Goal: Task Accomplishment & Management: Complete application form

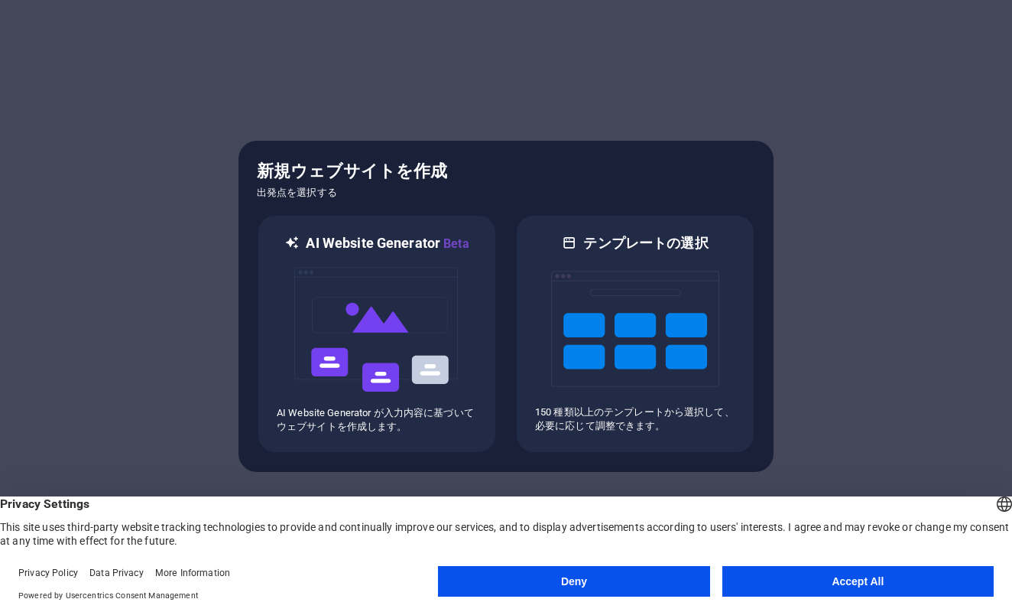
click at [569, 580] on button "Accept All" at bounding box center [858, 581] width 271 height 31
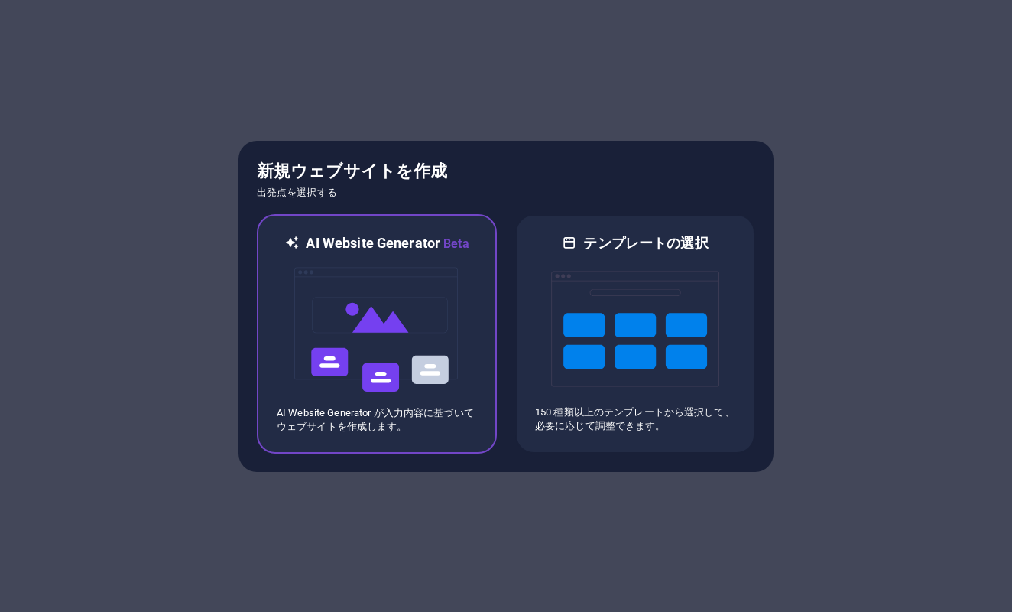
click at [352, 365] on img at bounding box center [377, 329] width 168 height 153
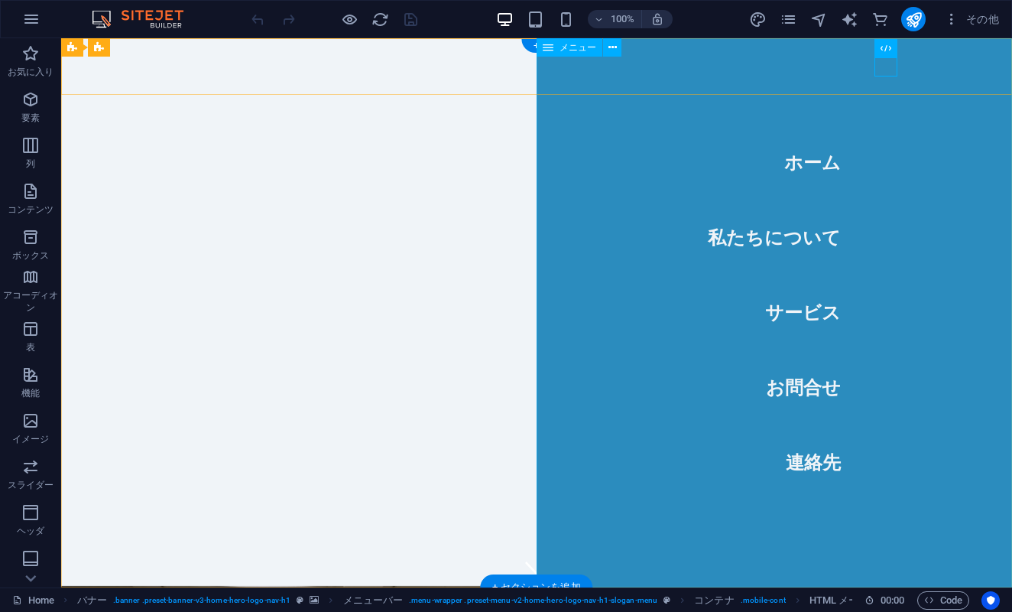
click at [775, 231] on nav "ホーム 私たちについて サービス お問合せ 連絡先" at bounding box center [775, 312] width 476 height 549
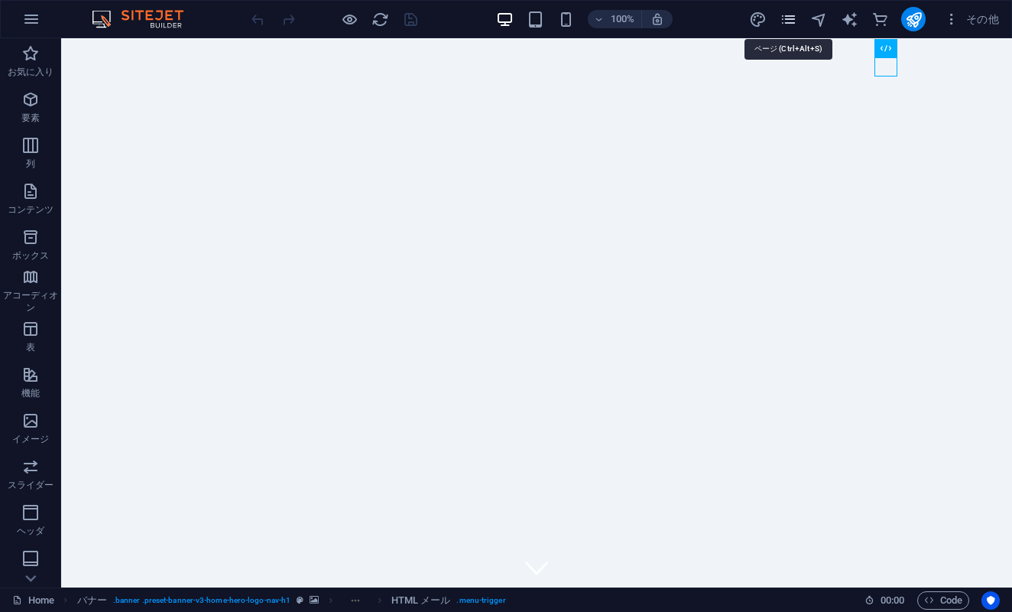
click at [793, 19] on icon "pages" at bounding box center [789, 20] width 18 height 18
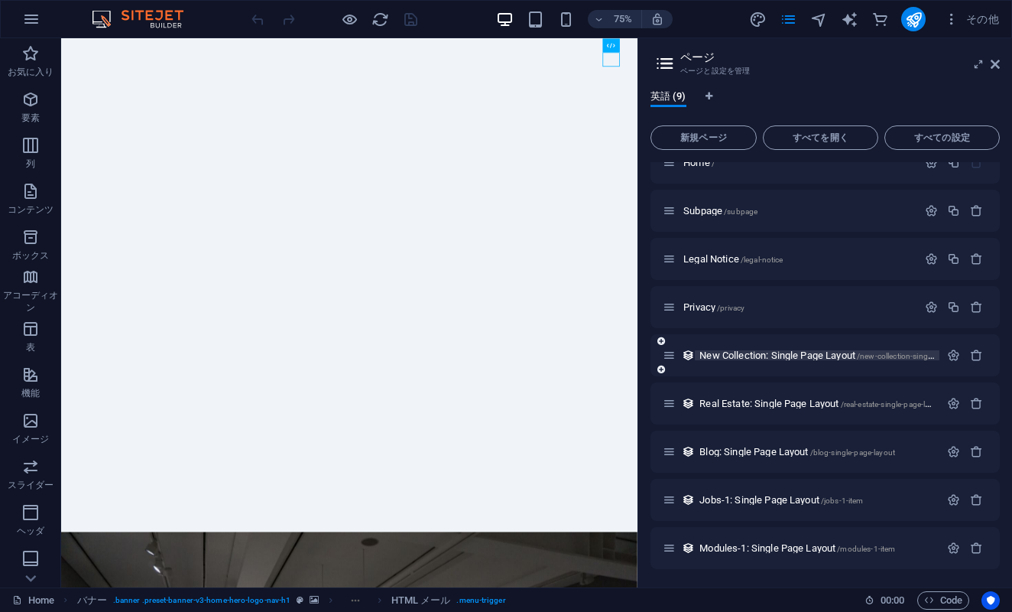
scroll to position [21, 0]
click at [719, 140] on span "新規ページ" at bounding box center [704, 137] width 93 height 9
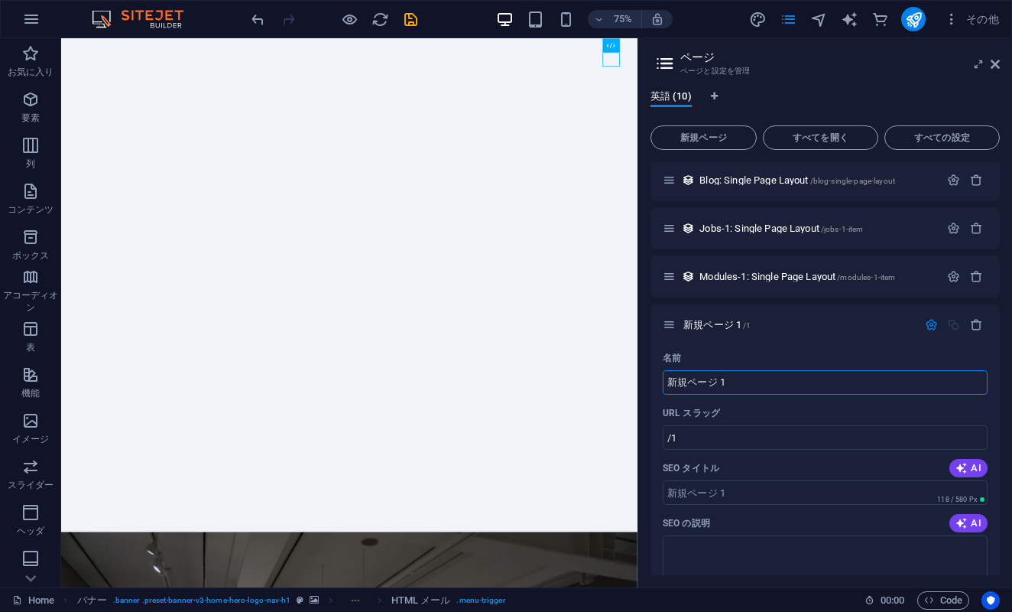
scroll to position [278, 0]
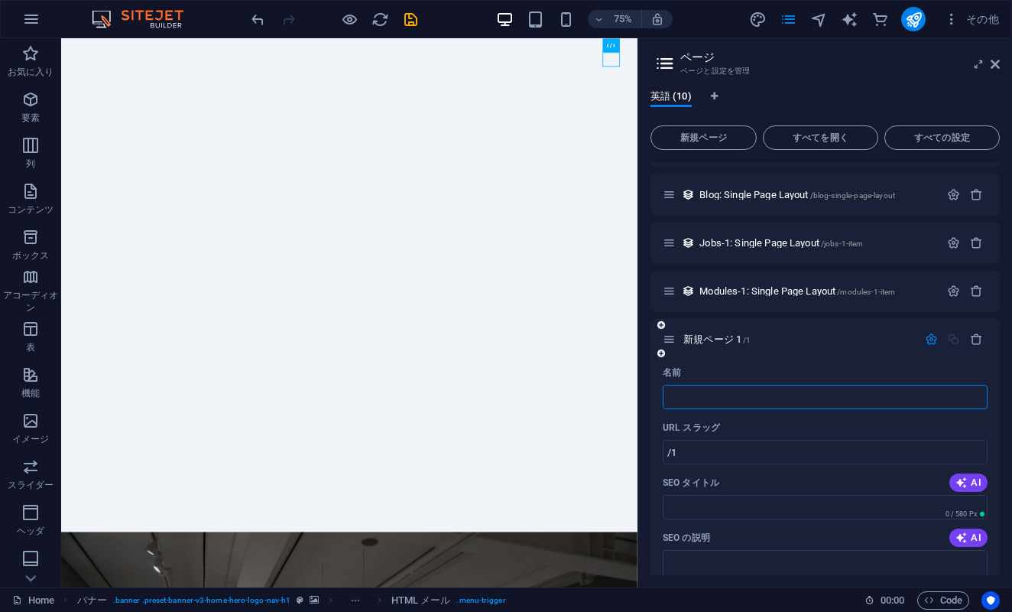
type input "/"
type input "現場"
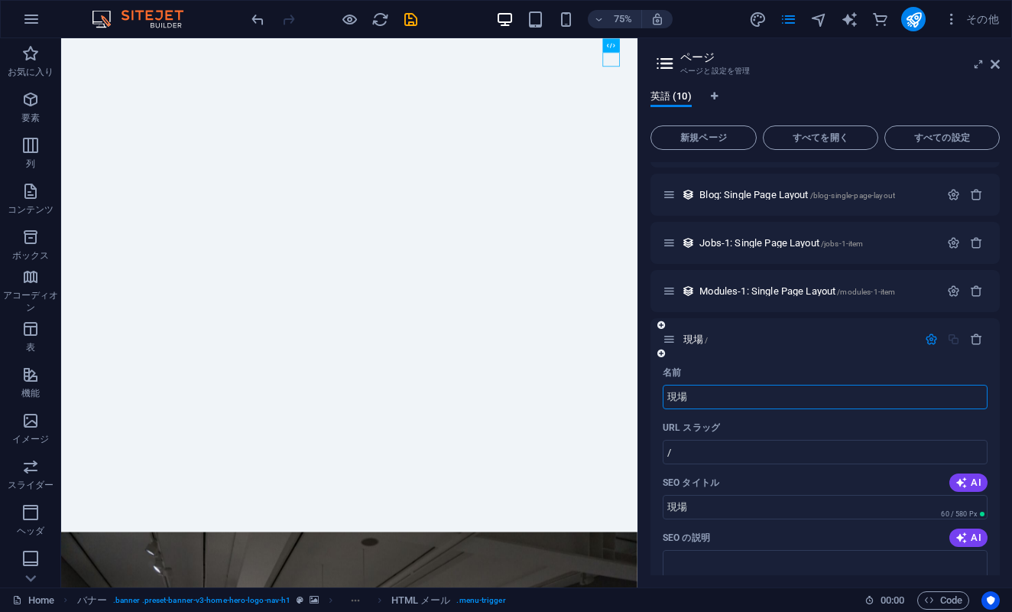
type input "現場"
type input "場"
type input "現場"
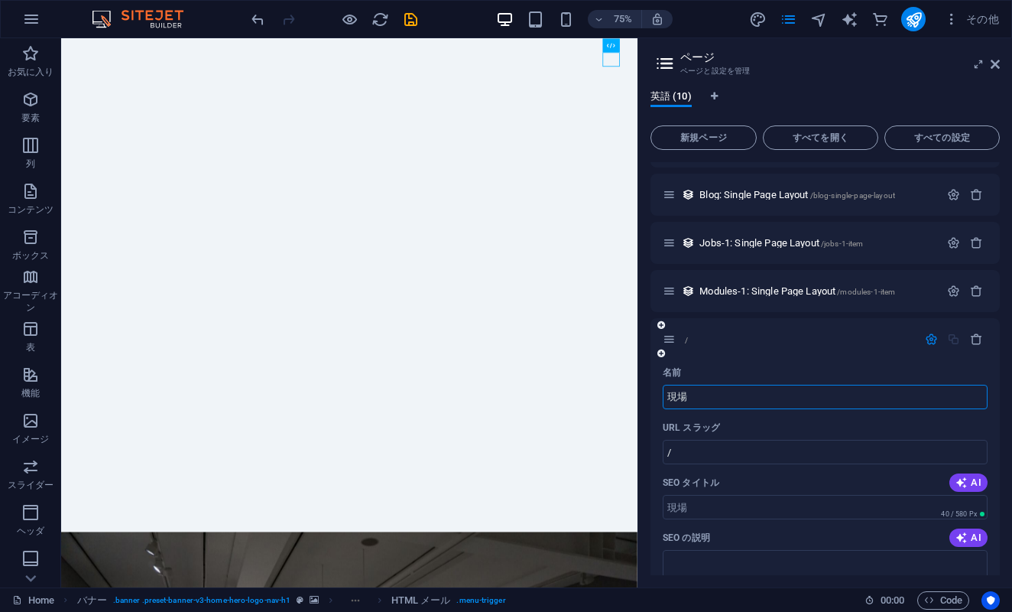
type input "現場"
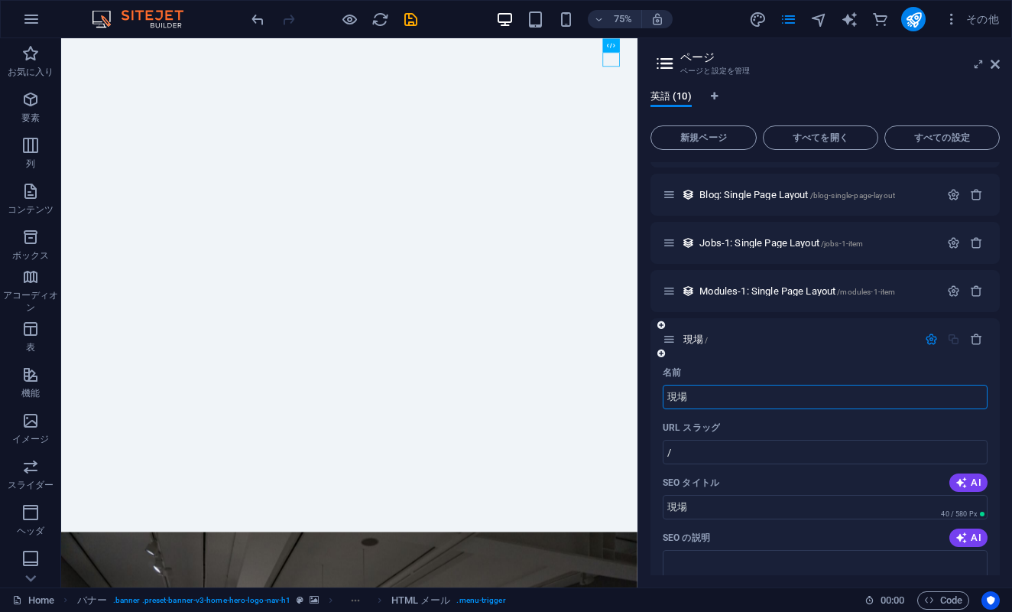
type input "現"
type input "現場"
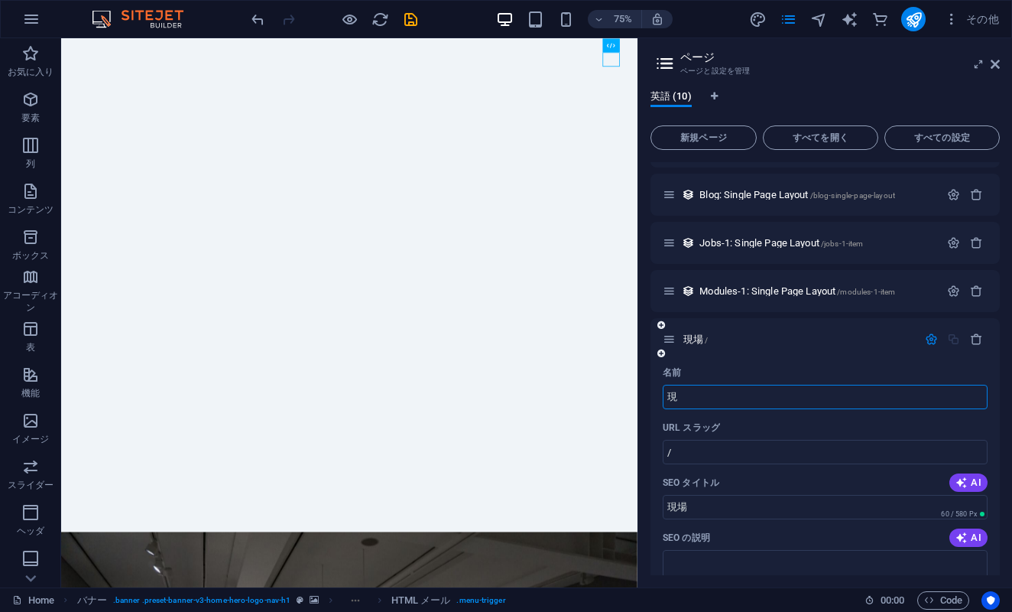
type input "現"
type input "genba"
type input "/genba"
type input "genba"
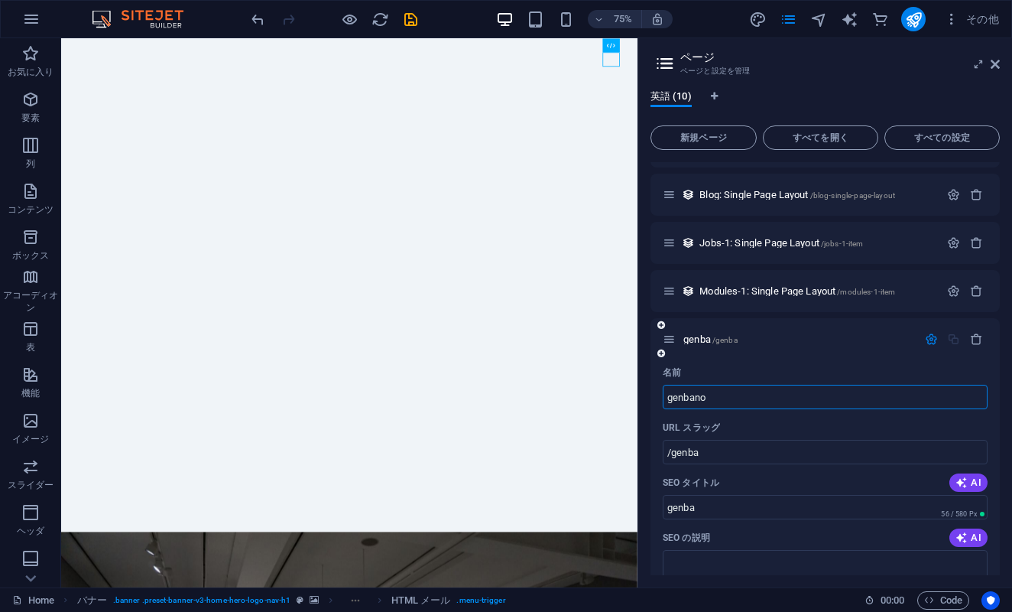
type input "genbano"
type input "/genbano"
type input "genbano"
type input "genbanotokei"
type input "/genbanotokei"
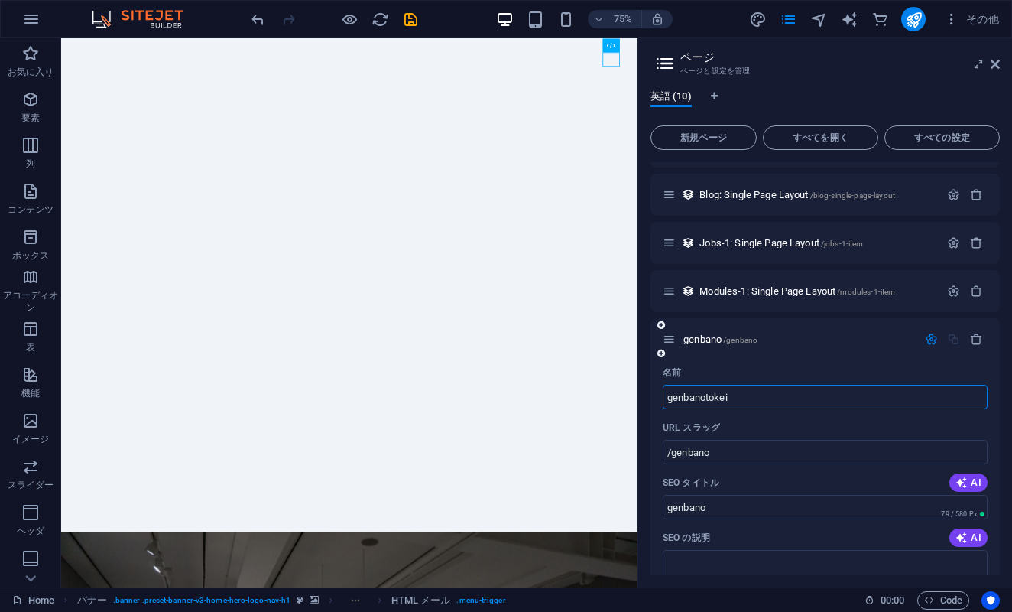
type input "genbanotokei"
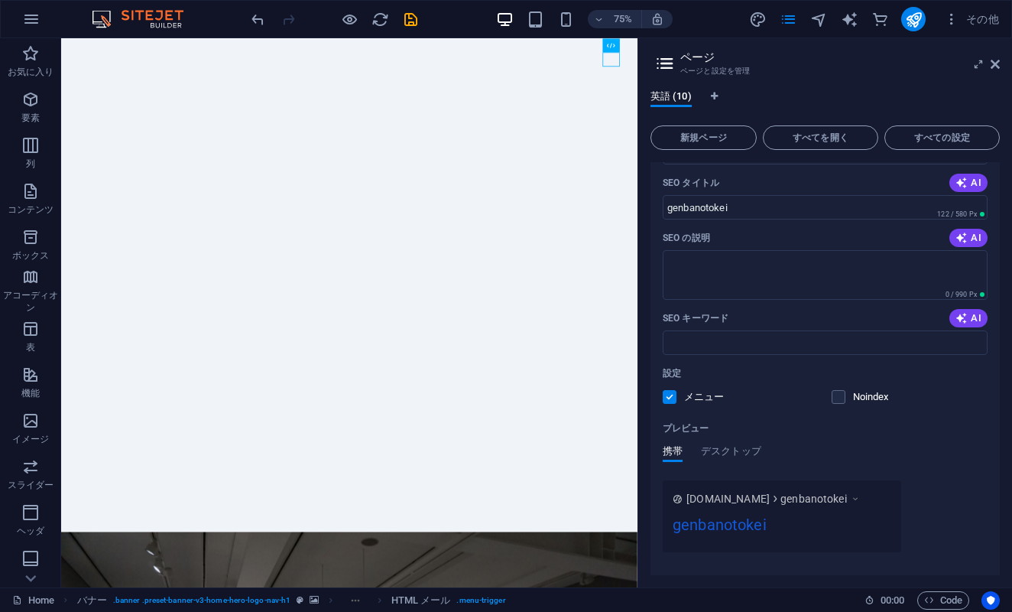
scroll to position [571, 0]
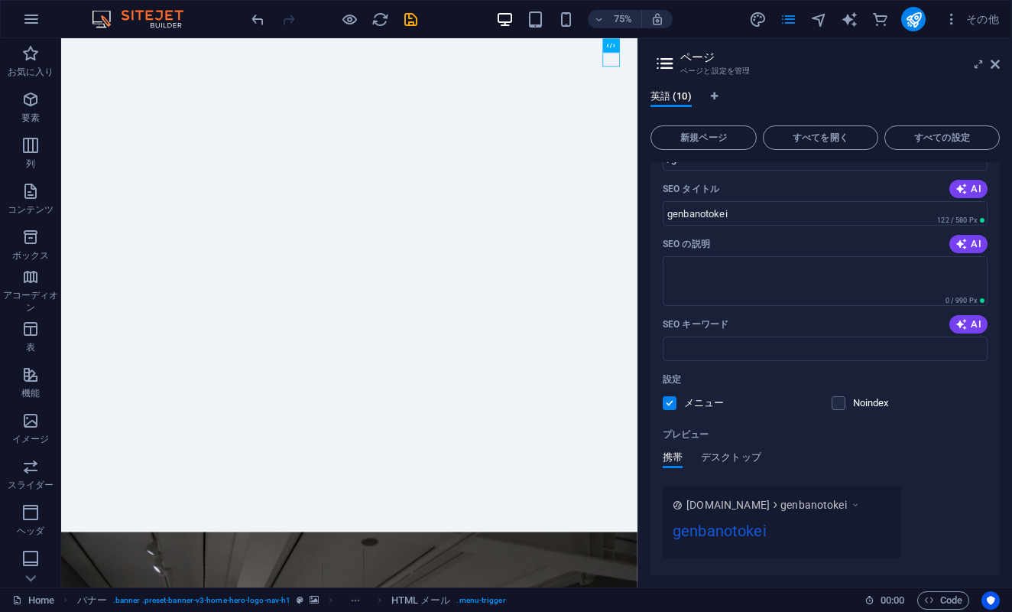
click at [741, 454] on span "デスクトップ" at bounding box center [731, 458] width 60 height 21
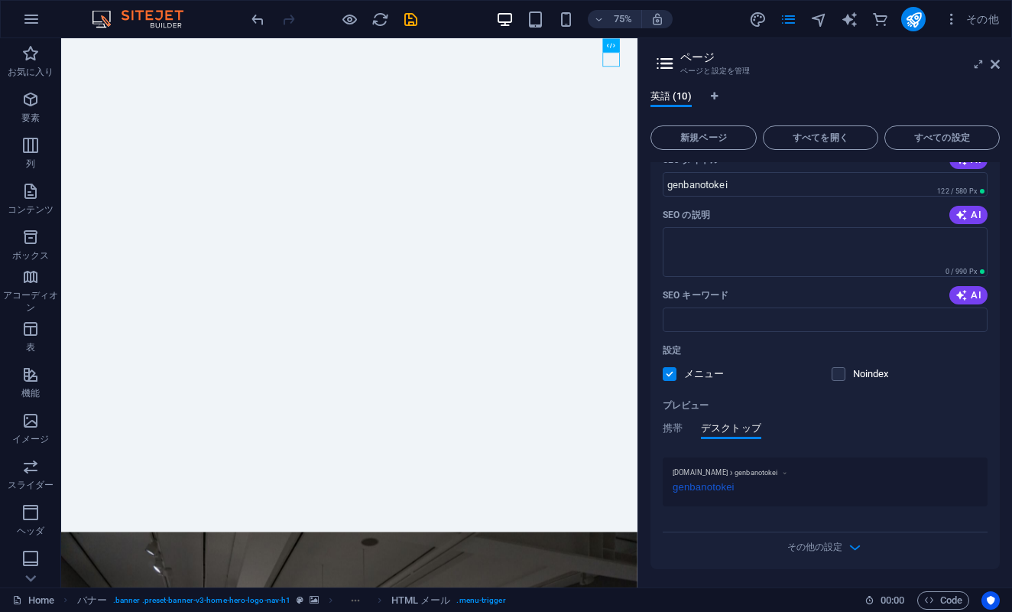
scroll to position [599, 0]
click at [821, 546] on span "その他の設定" at bounding box center [815, 548] width 55 height 13
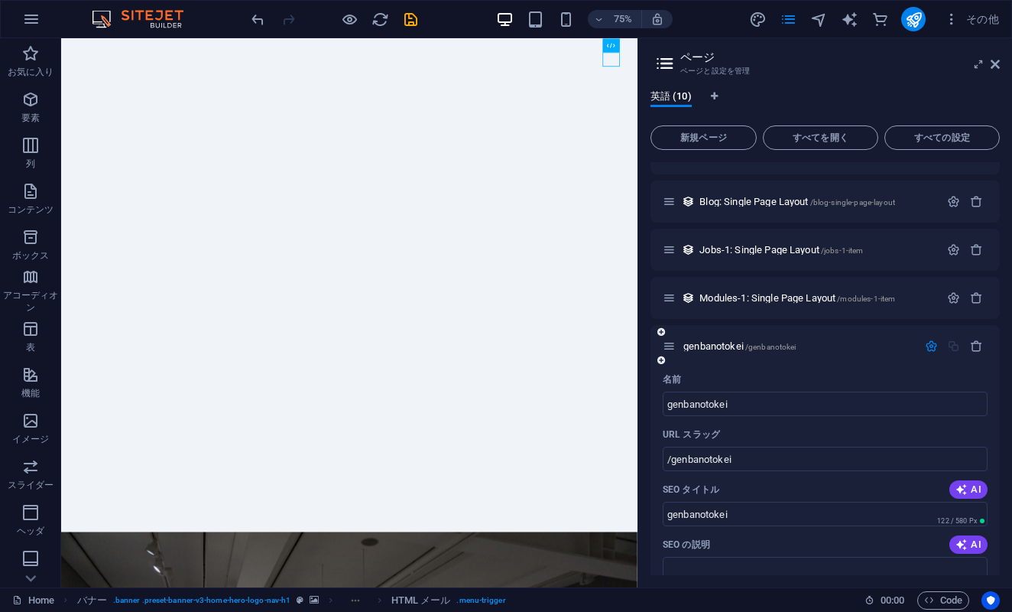
scroll to position [272, 0]
click at [671, 346] on icon at bounding box center [669, 344] width 13 height 13
click at [707, 346] on span "genbanotokei /genbanotokei" at bounding box center [740, 344] width 112 height 11
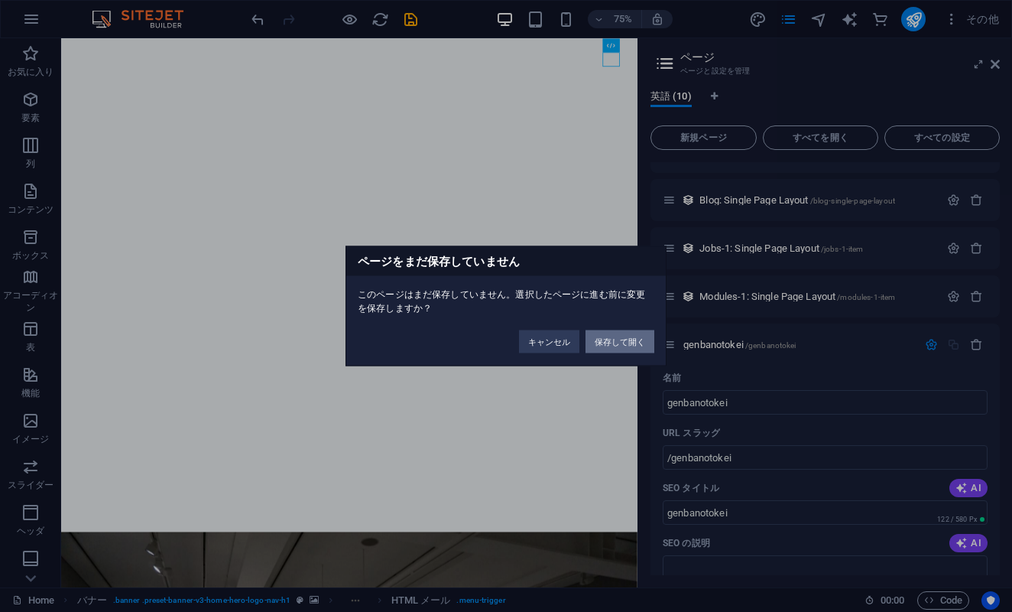
click at [629, 339] on button "保存して開く" at bounding box center [620, 341] width 69 height 23
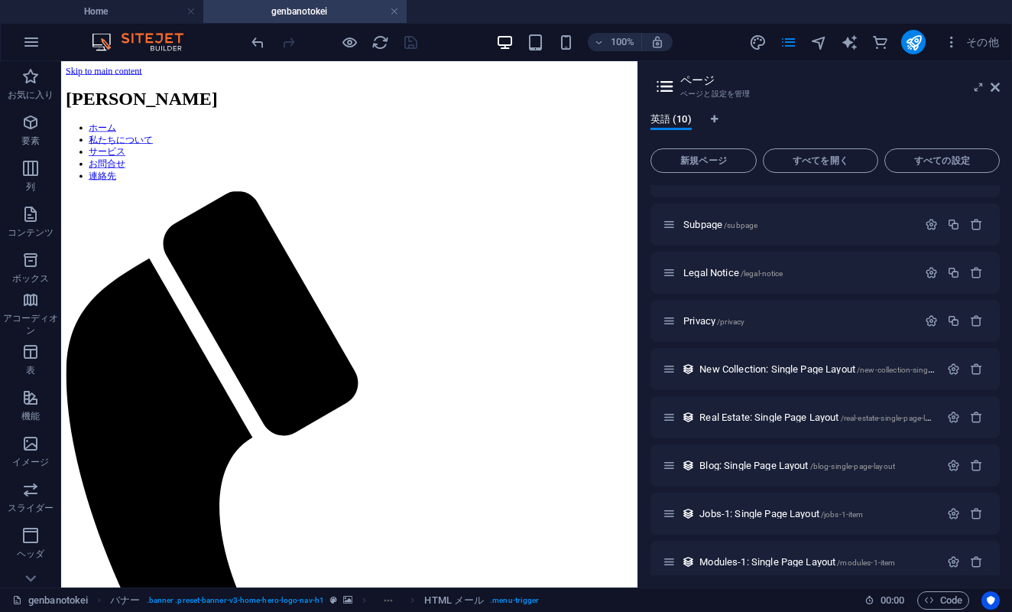
scroll to position [0, 0]
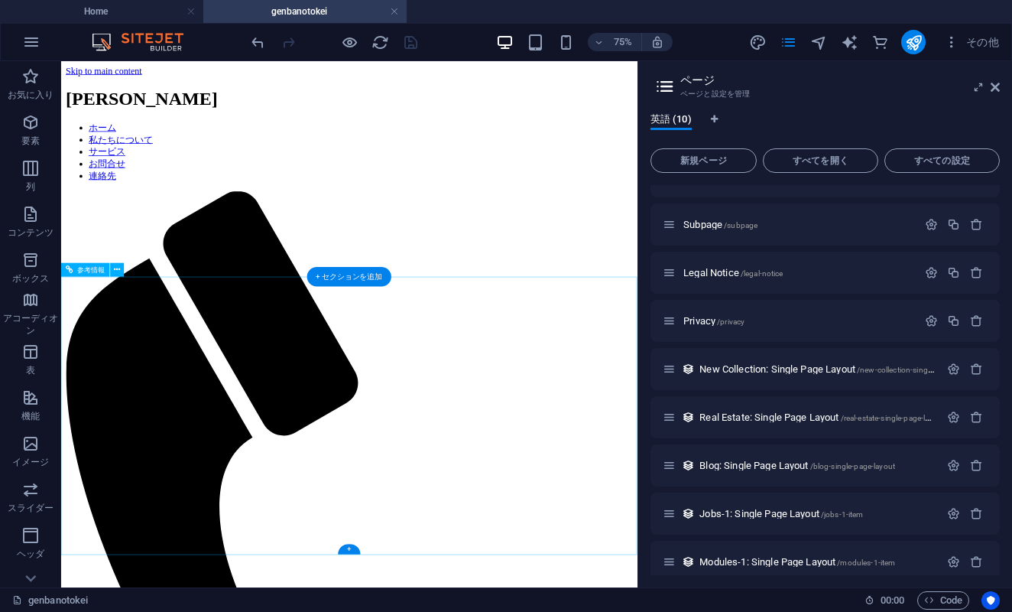
click at [117, 272] on icon at bounding box center [117, 270] width 6 height 12
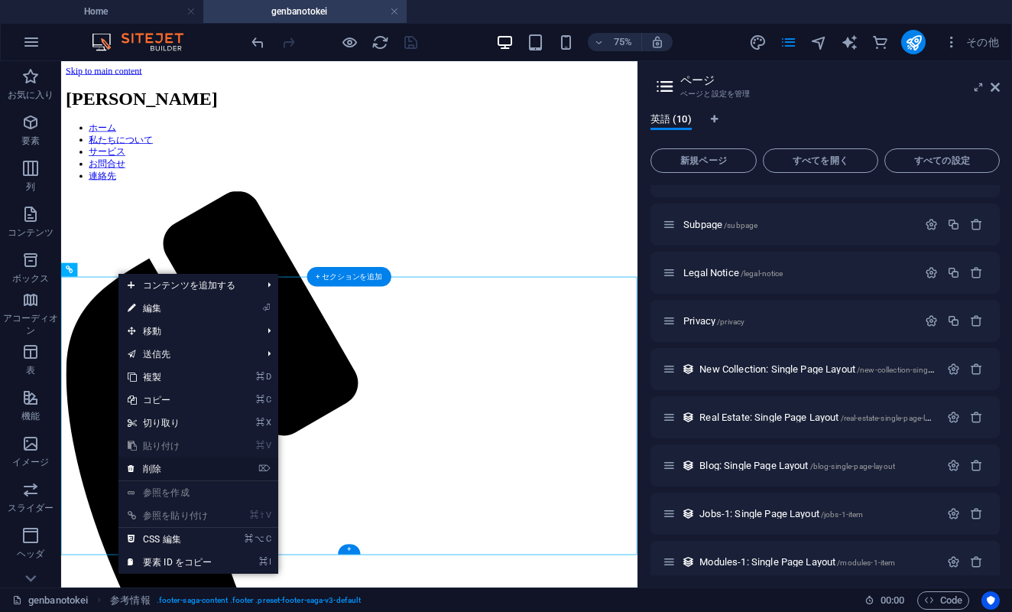
click at [156, 471] on link "⌦ 削除" at bounding box center [170, 468] width 102 height 23
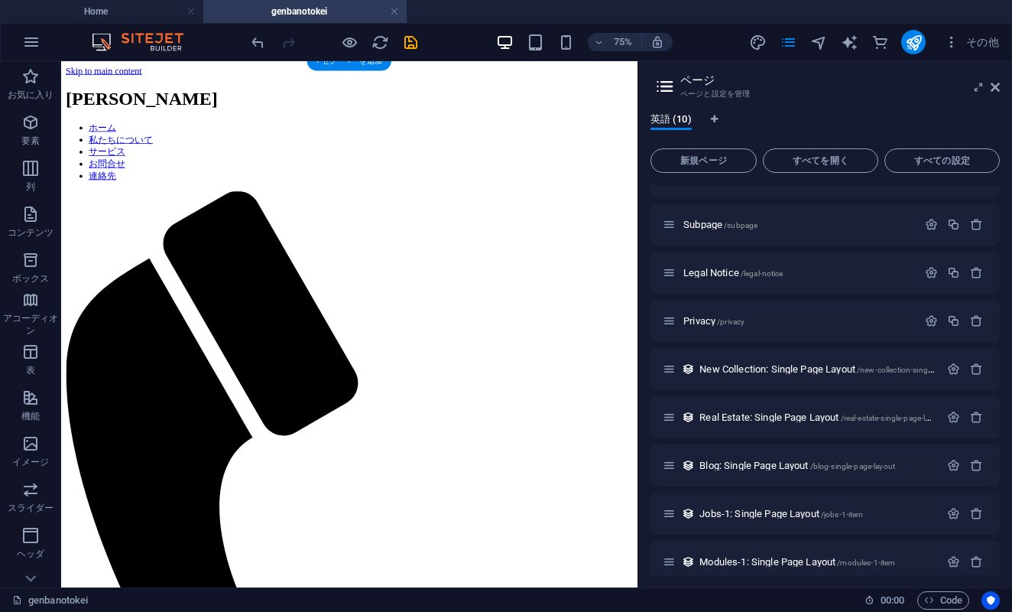
click at [204, 97] on div "Tsukano Kobo" at bounding box center [445, 111] width 756 height 28
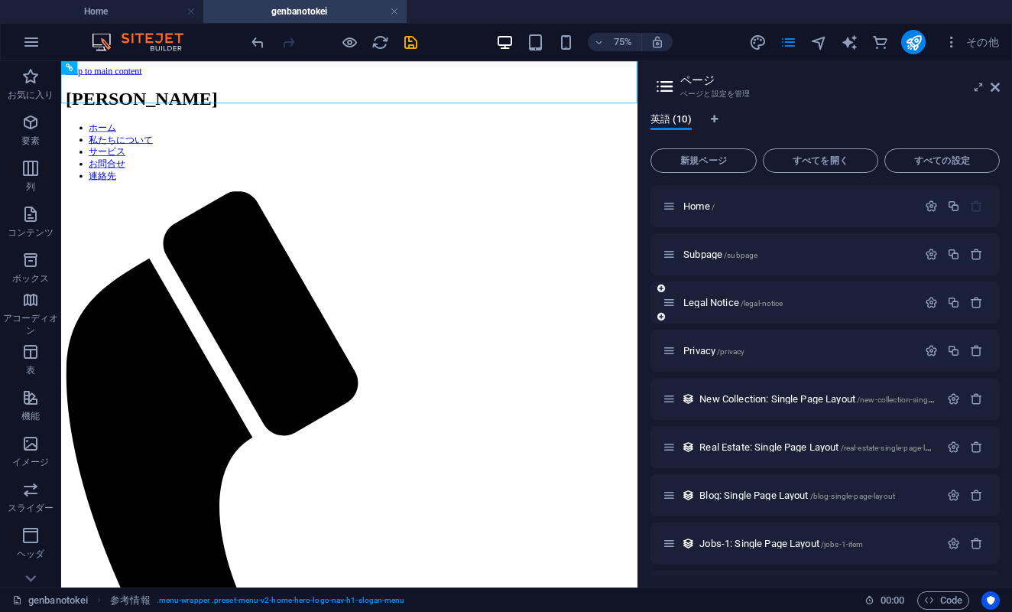
scroll to position [5, 0]
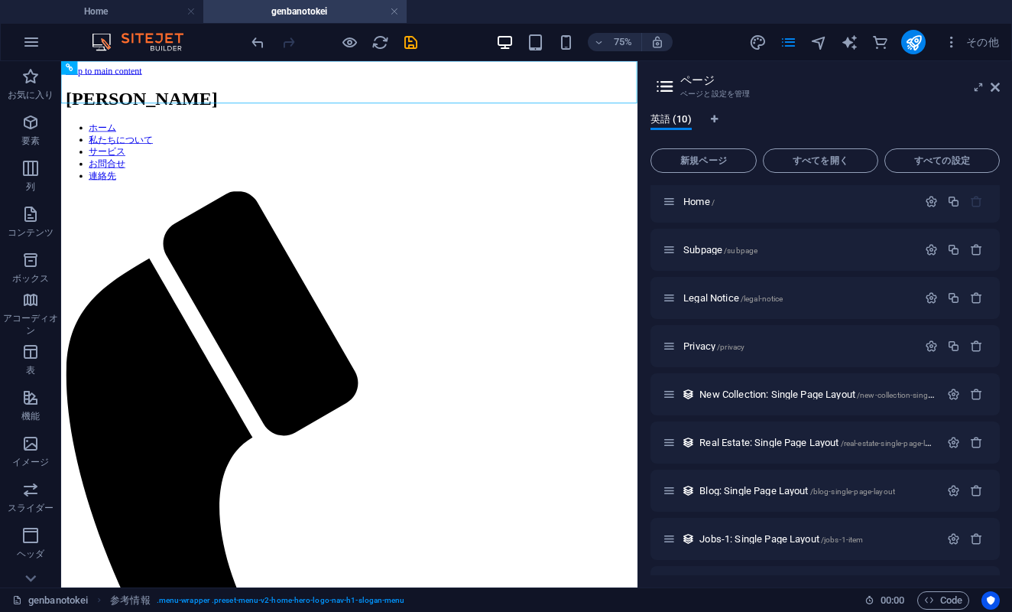
click at [812, 82] on h2 "ページ" at bounding box center [841, 80] width 320 height 14
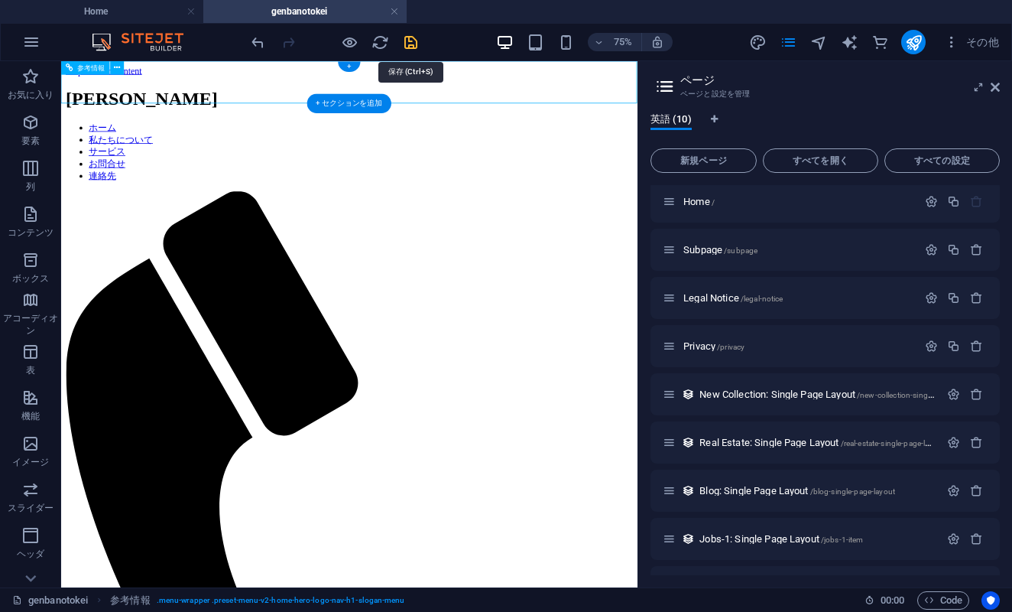
click at [413, 44] on icon "save" at bounding box center [411, 43] width 18 height 18
checkbox input "false"
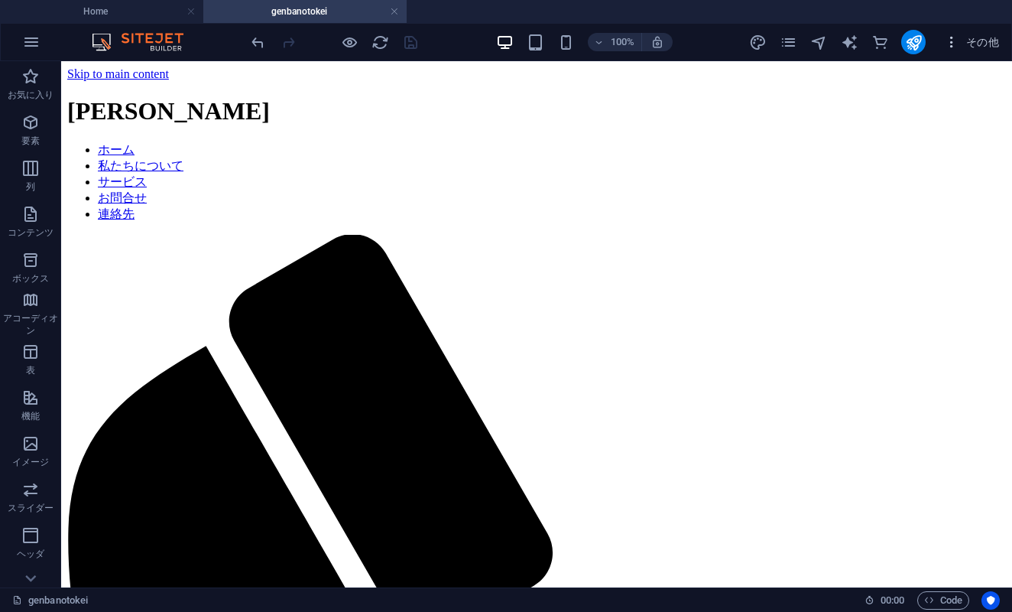
click at [953, 44] on icon "button" at bounding box center [951, 41] width 15 height 15
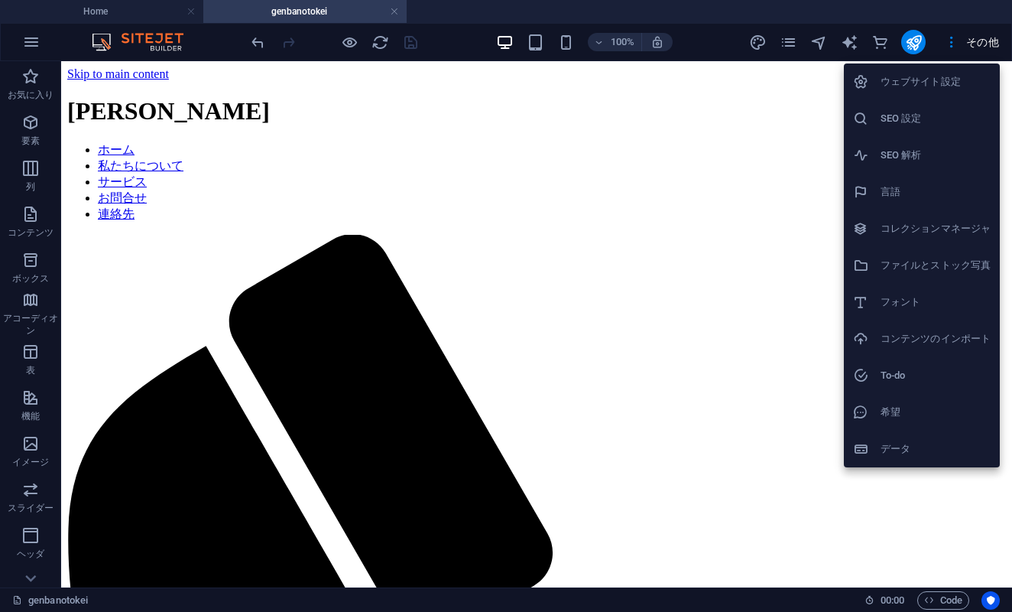
click at [941, 44] on div at bounding box center [506, 306] width 1012 height 612
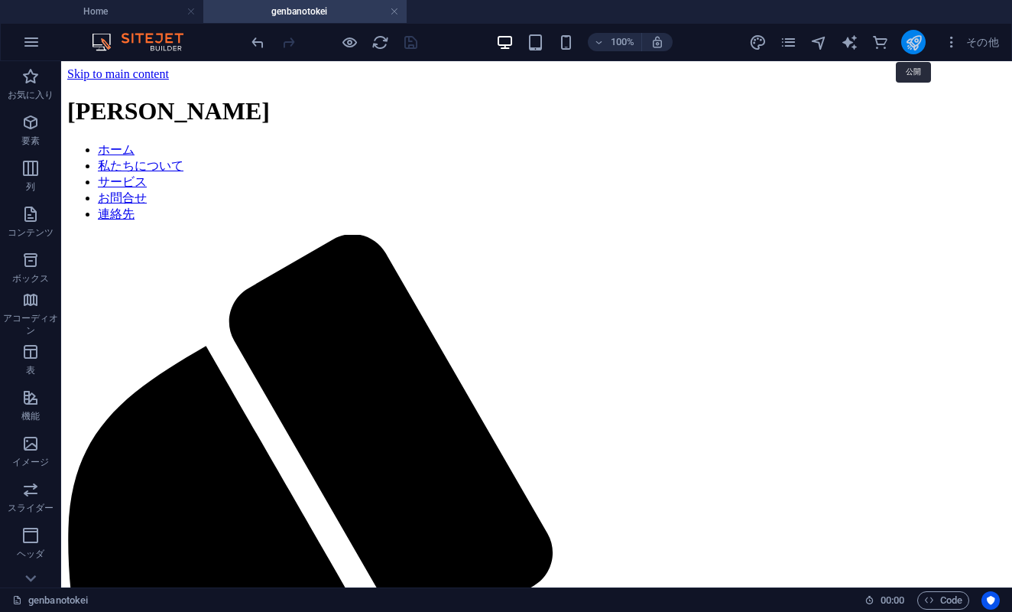
click at [914, 43] on icon "publish" at bounding box center [914, 43] width 18 height 18
